Goal: Find specific page/section: Find specific page/section

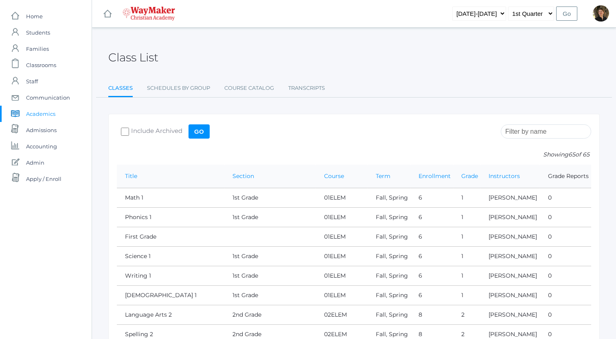
scroll to position [1152, 0]
click at [36, 65] on span "Classrooms" at bounding box center [41, 65] width 30 height 16
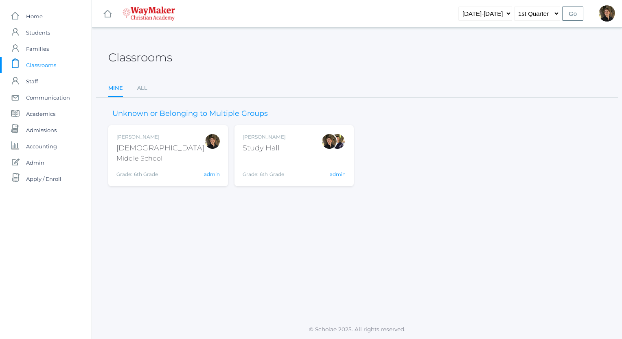
click at [124, 146] on div "Bible" at bounding box center [160, 148] width 88 height 11
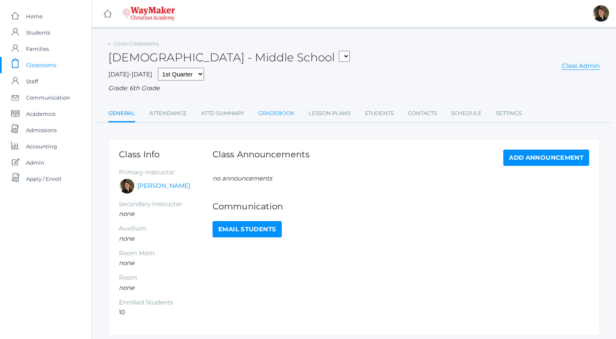
click at [284, 115] on link "Gradebook" at bounding box center [276, 113] width 36 height 16
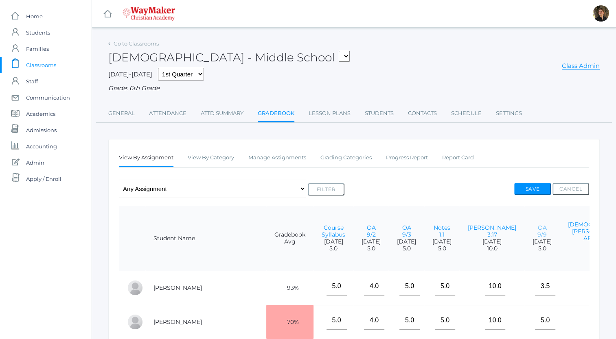
click at [537, 231] on link "OA 9/9" at bounding box center [541, 231] width 9 height 14
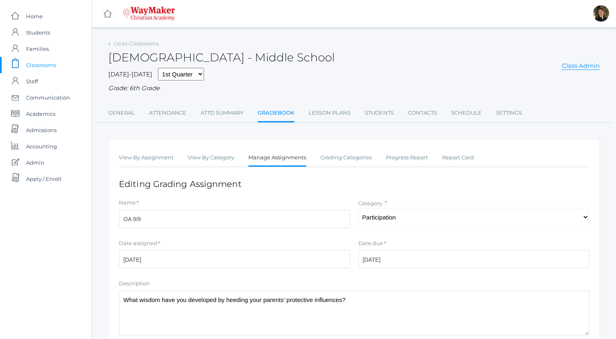
drag, startPoint x: 350, startPoint y: 300, endPoint x: 97, endPoint y: 305, distance: 252.7
click at [97, 305] on div "Go to Classrooms [DEMOGRAPHIC_DATA] - Middle School Class Admin [DATE]-[DATE] 1…" at bounding box center [354, 228] width 524 height 380
